Goal: Use online tool/utility: Use online tool/utility

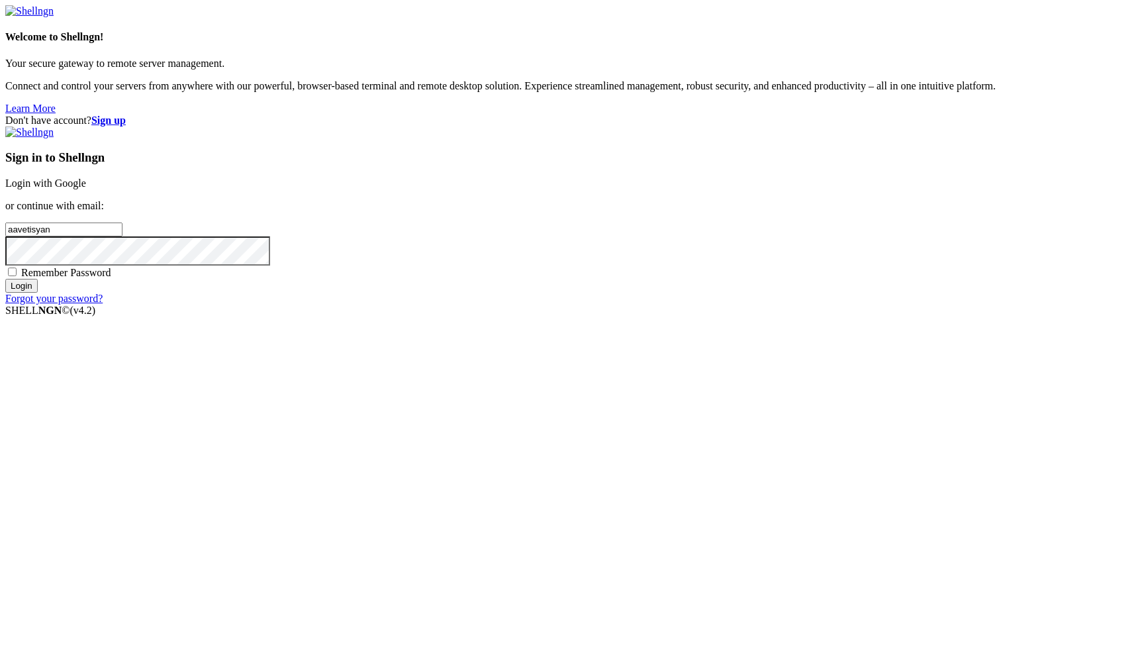
click at [86, 189] on link "Login with Google" at bounding box center [45, 182] width 81 height 11
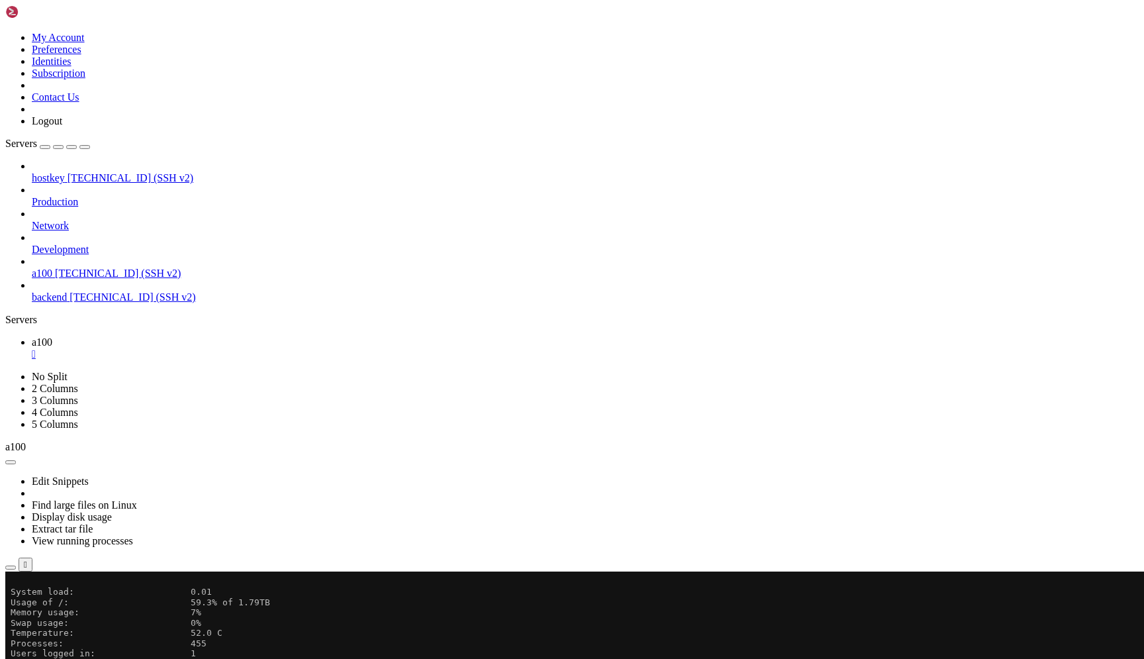
scroll to position [337, 0]
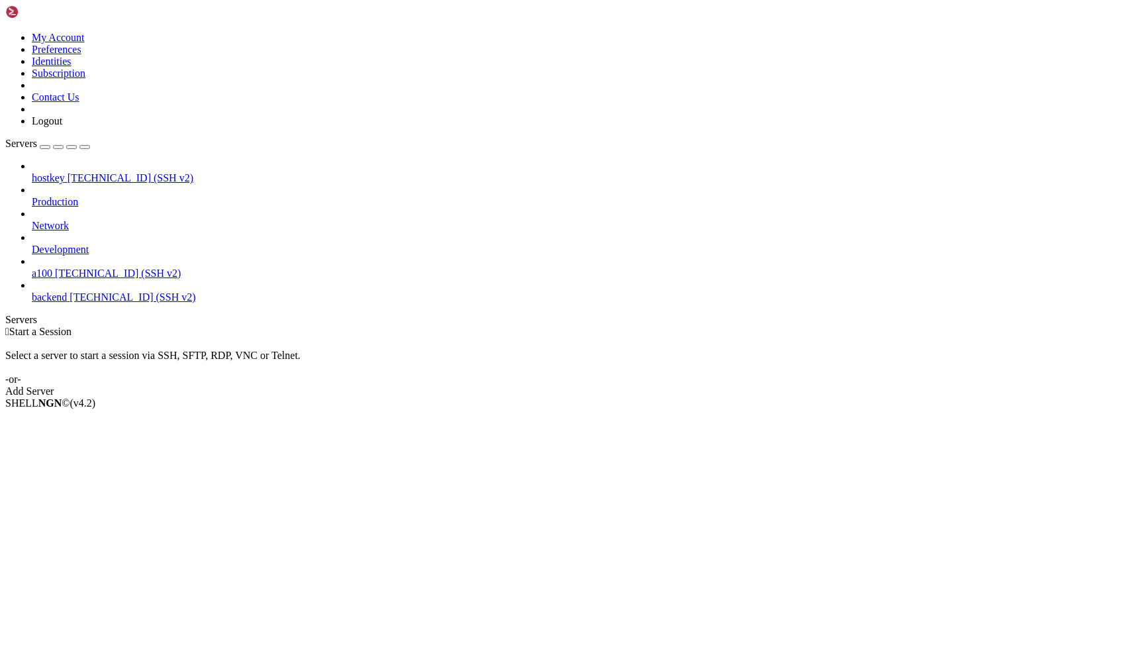
click at [97, 268] on link "a100 [TECHNICAL_ID] (SSH v2)" at bounding box center [585, 274] width 1107 height 12
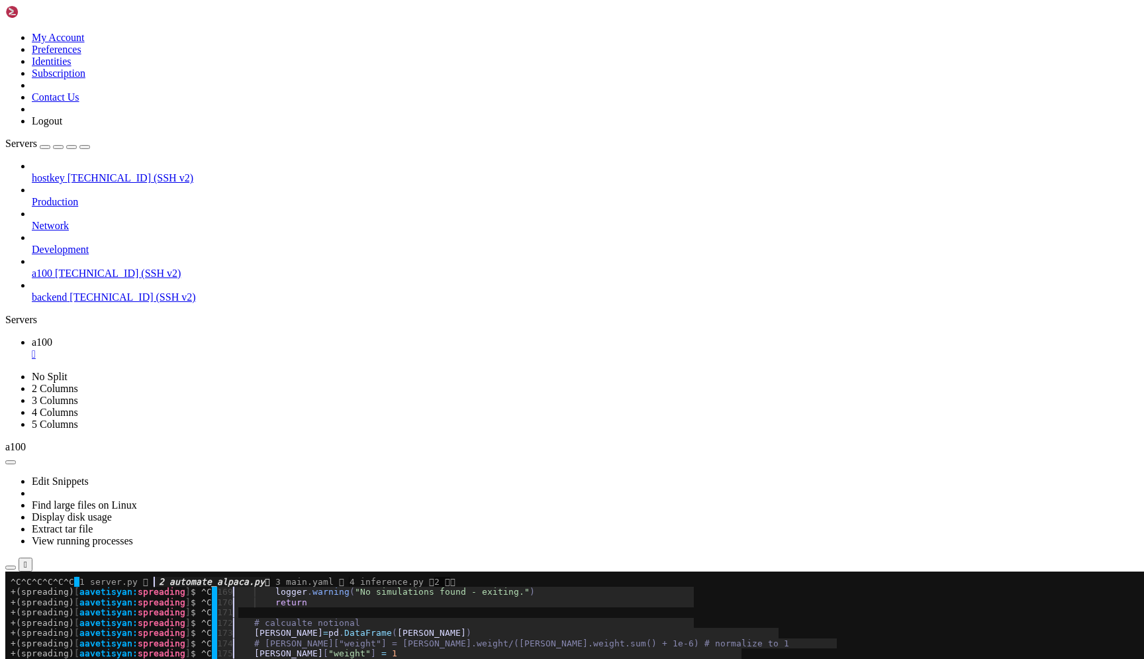
click at [337, 607] on x-row "+(spreading) [ aavetisyan: spreading ] $ ^C │ 170 ▎ ▎ return" at bounding box center [494, 602] width 966 height 10
